Goal: Task Accomplishment & Management: Manage account settings

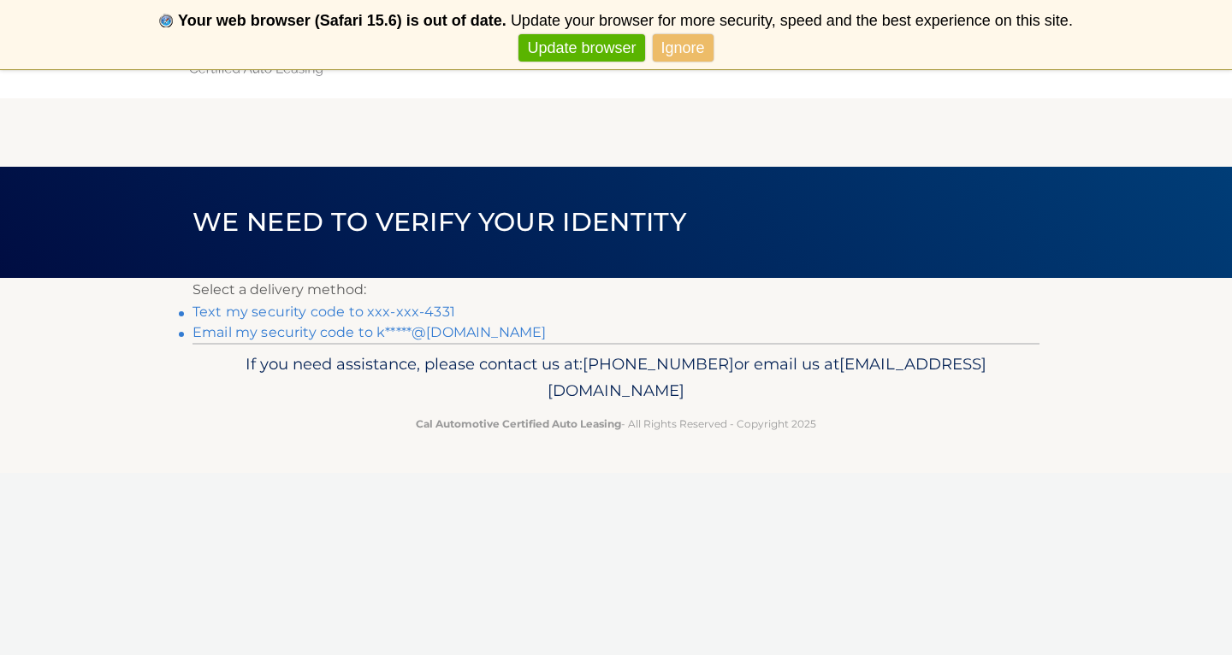
click at [445, 306] on link "Text my security code to xxx-xxx-4331" at bounding box center [323, 312] width 263 height 16
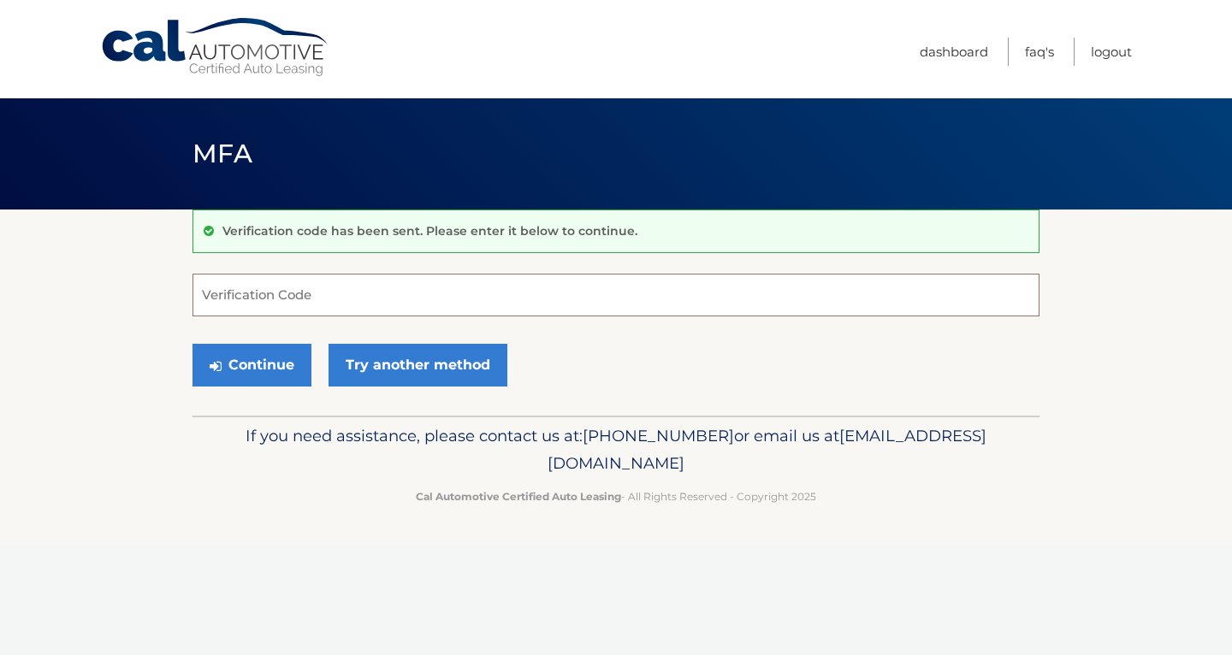
click at [303, 295] on input "Verification Code" at bounding box center [615, 295] width 847 height 43
type input "390253"
click at [251, 364] on button "Continue" at bounding box center [251, 365] width 119 height 43
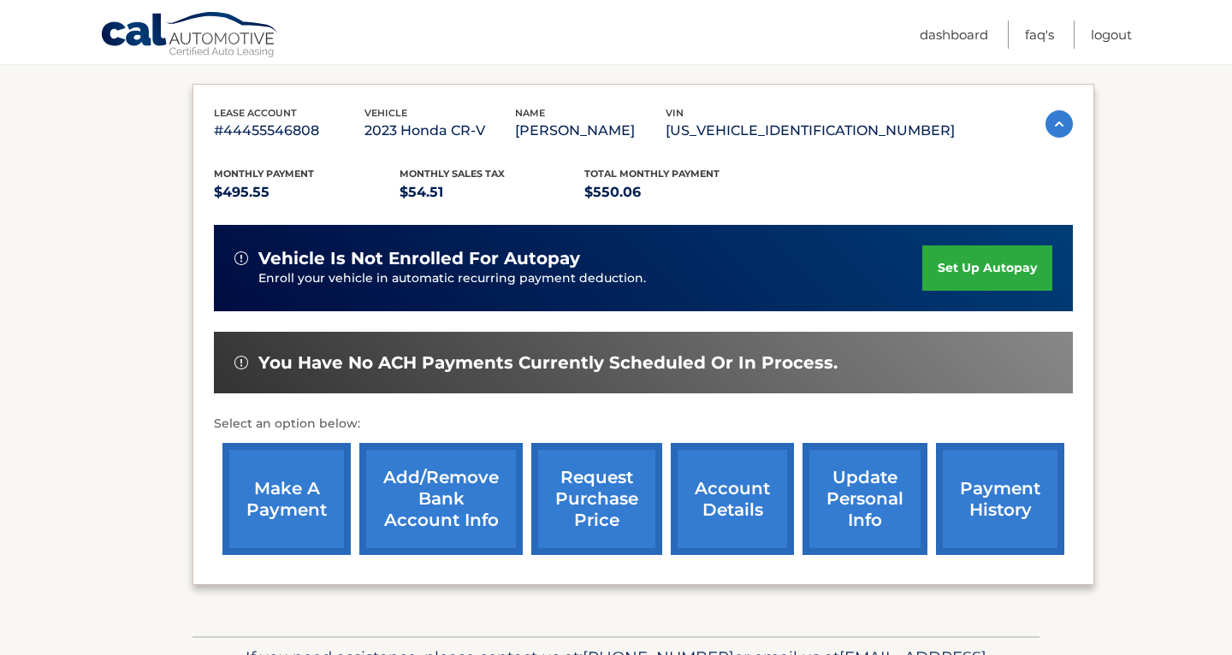
scroll to position [273, 0]
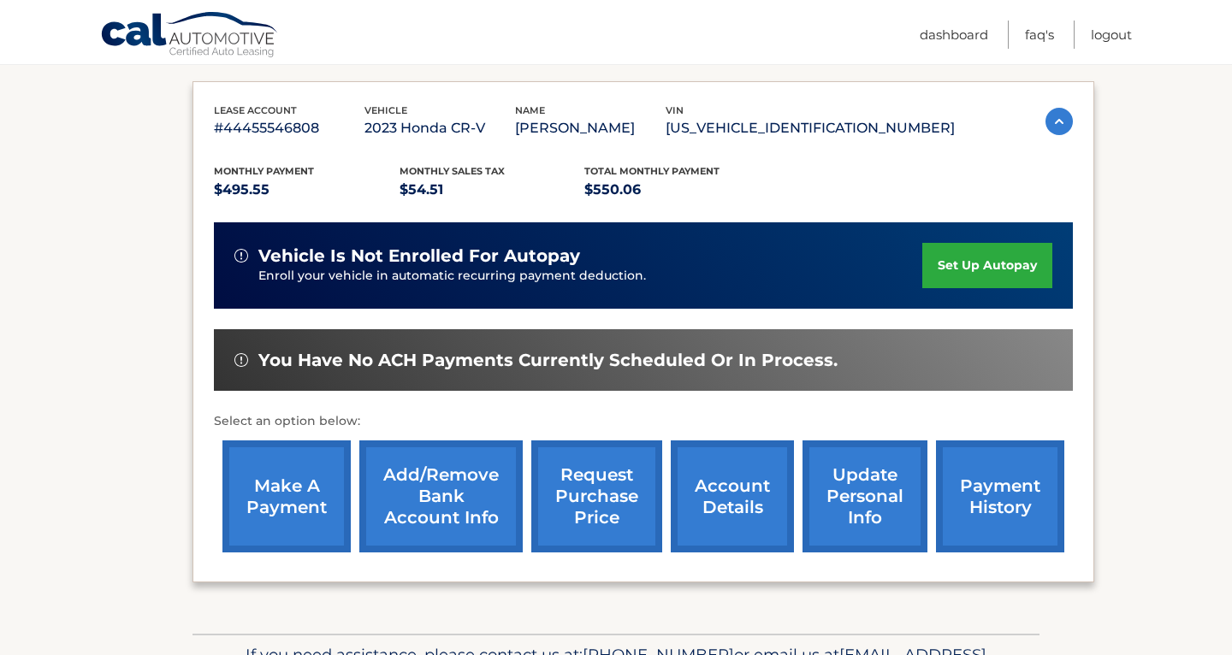
click at [718, 485] on link "account details" at bounding box center [732, 496] width 123 height 112
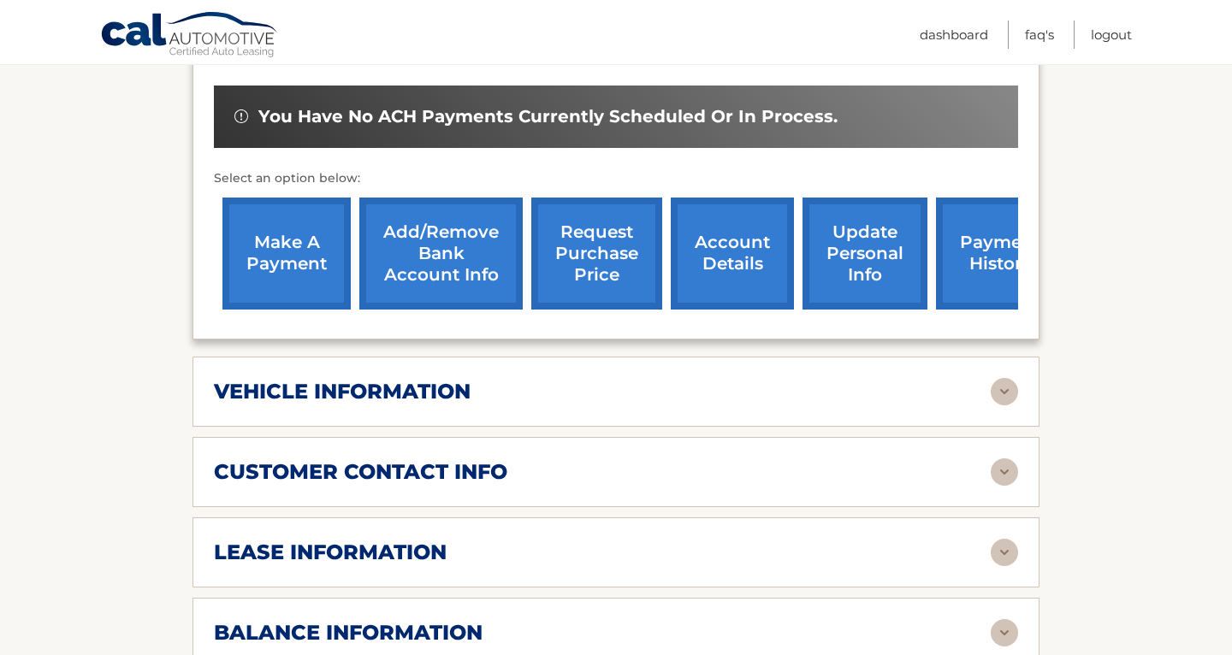
scroll to position [559, 0]
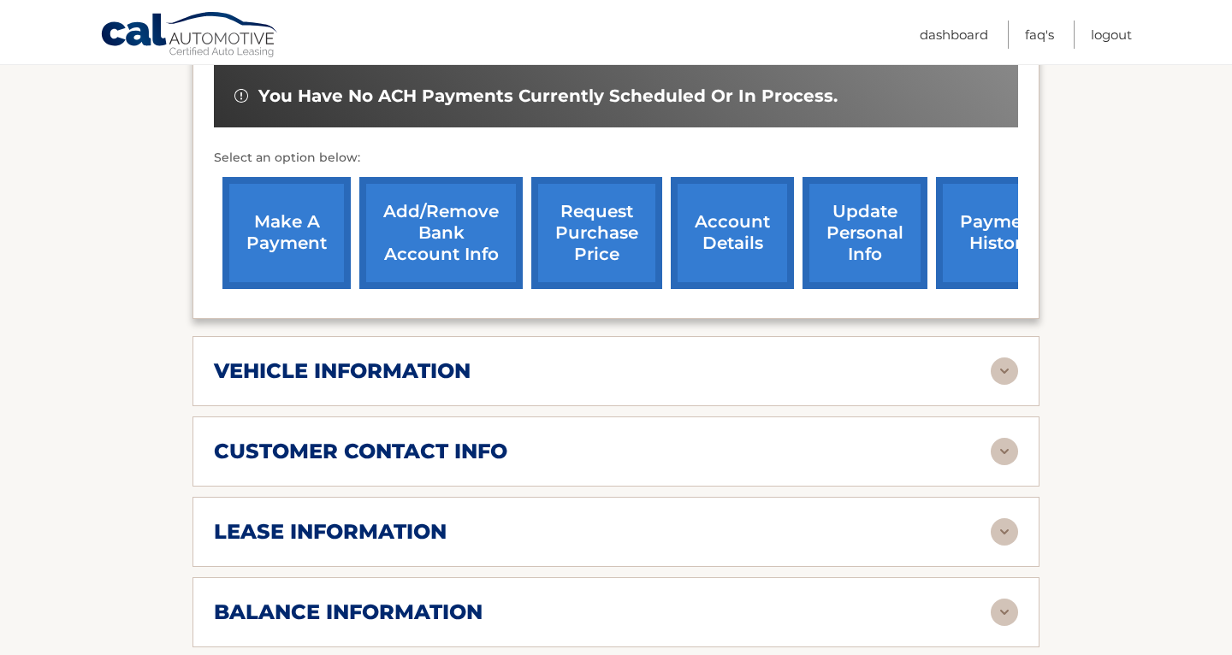
click at [476, 518] on div "lease information" at bounding box center [616, 531] width 804 height 27
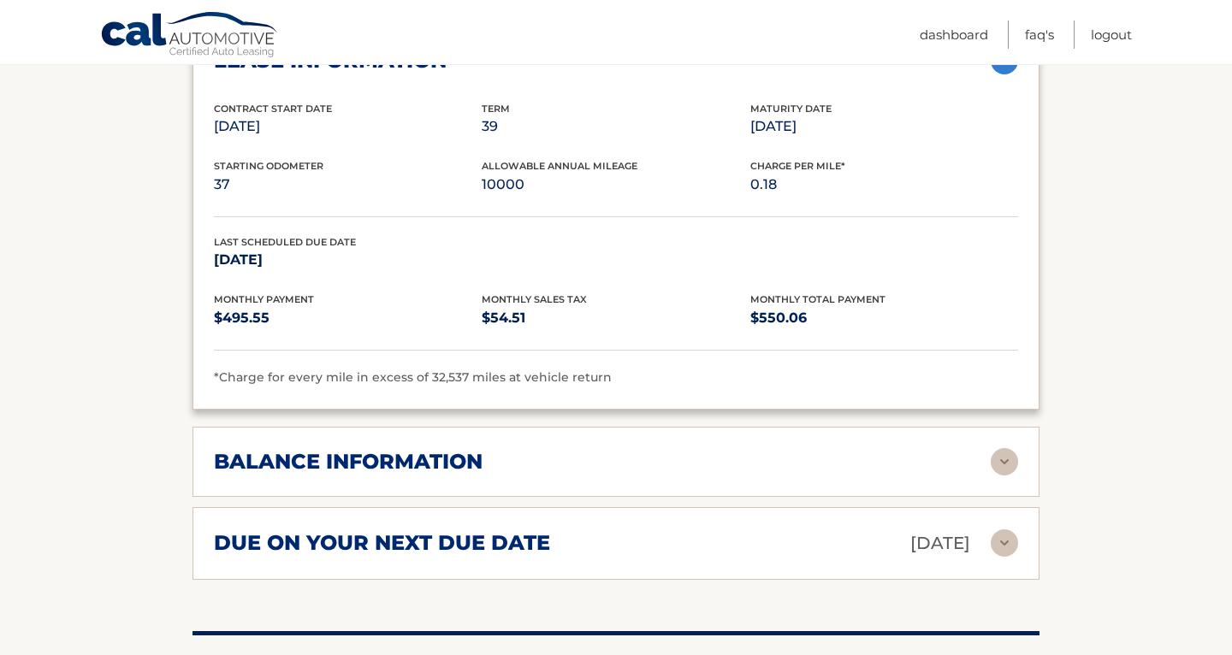
scroll to position [1037, 0]
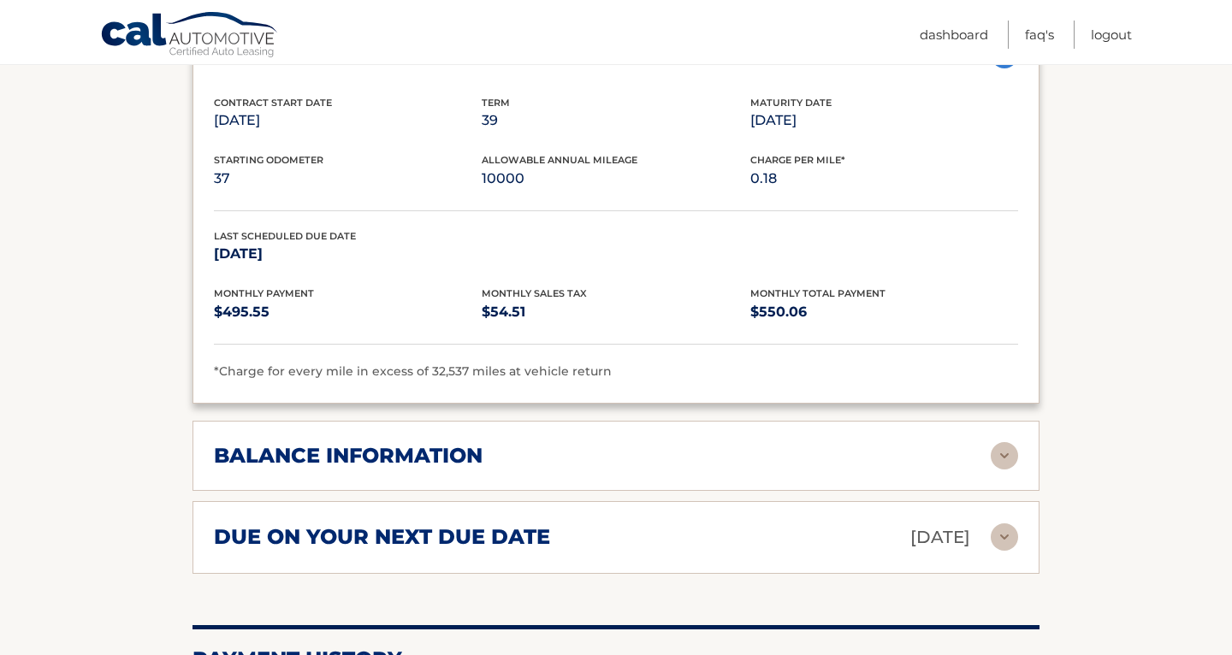
click at [1006, 525] on img at bounding box center [1003, 536] width 27 height 27
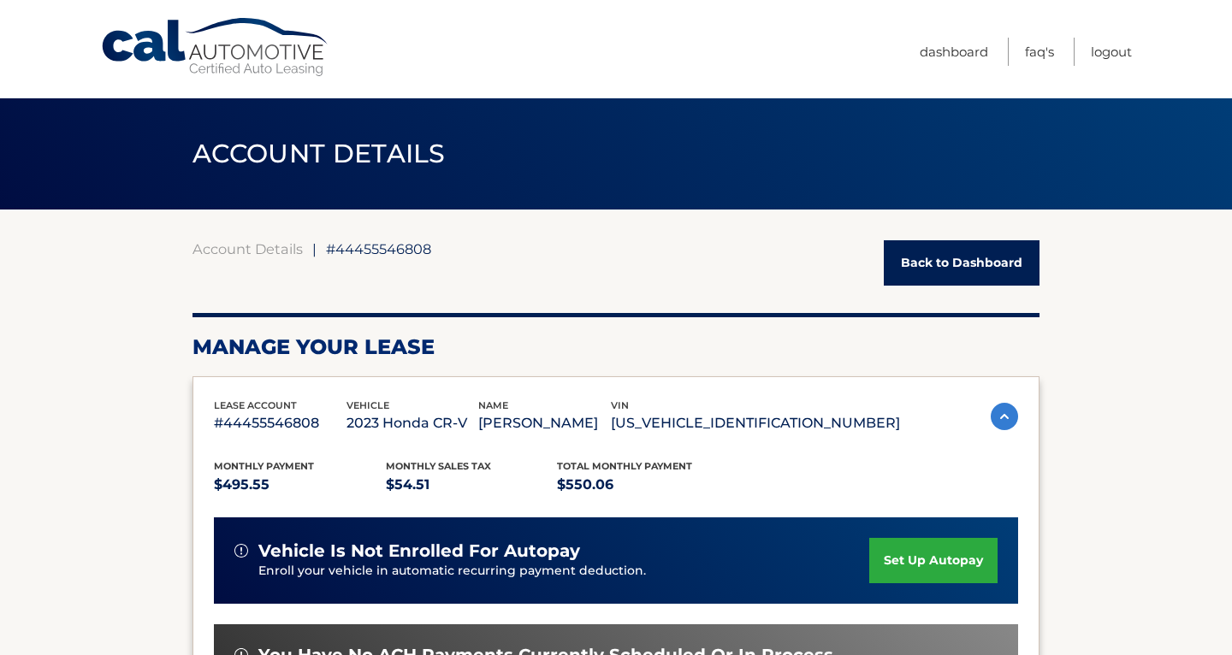
scroll to position [0, 0]
